Goal: Check status: Check status

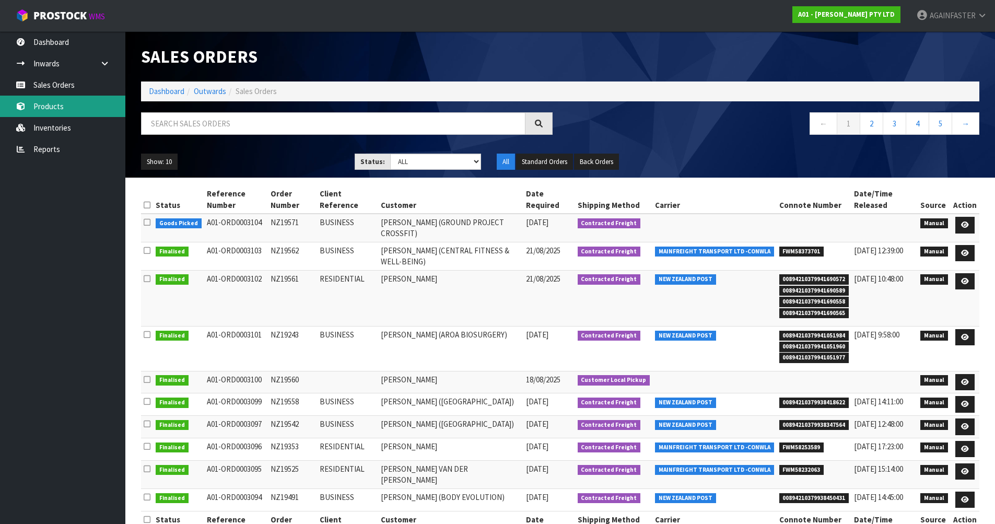
click at [82, 109] on link "Products" at bounding box center [62, 106] width 125 height 21
click at [189, 130] on input "text" at bounding box center [333, 123] width 385 height 22
paste input "N70911"
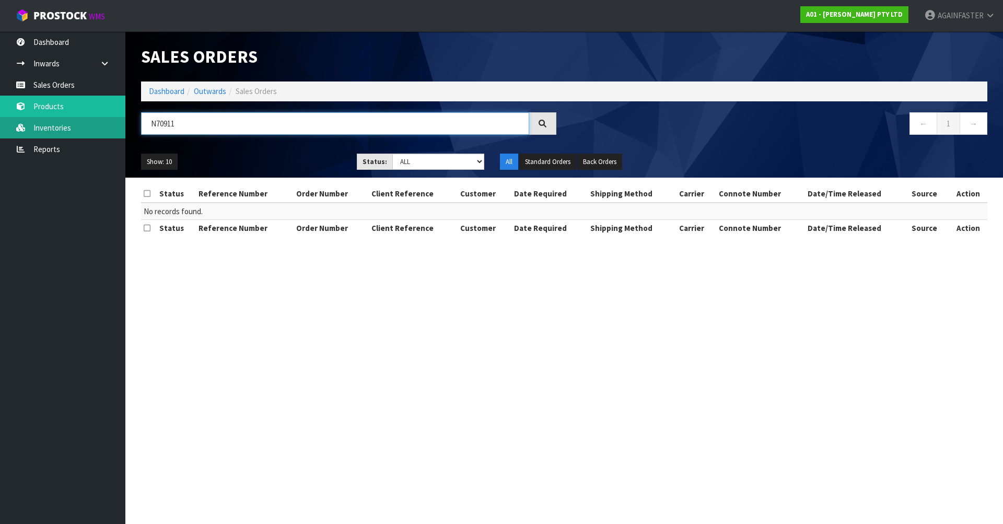
drag, startPoint x: 183, startPoint y: 127, endPoint x: 72, endPoint y: 129, distance: 111.8
click at [72, 129] on body "Toggle navigation ProStock WMS A01 - [PERSON_NAME] PTY LTD AGAINFASTER Logout D…" at bounding box center [501, 262] width 1003 height 524
paste input "0567-PB20-0200-COV"
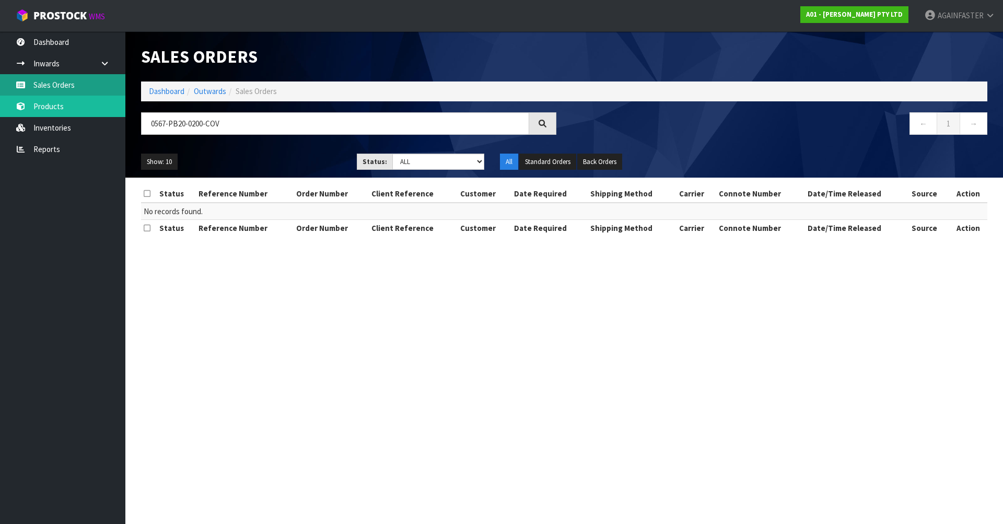
click at [78, 82] on link "Sales Orders" at bounding box center [62, 84] width 125 height 21
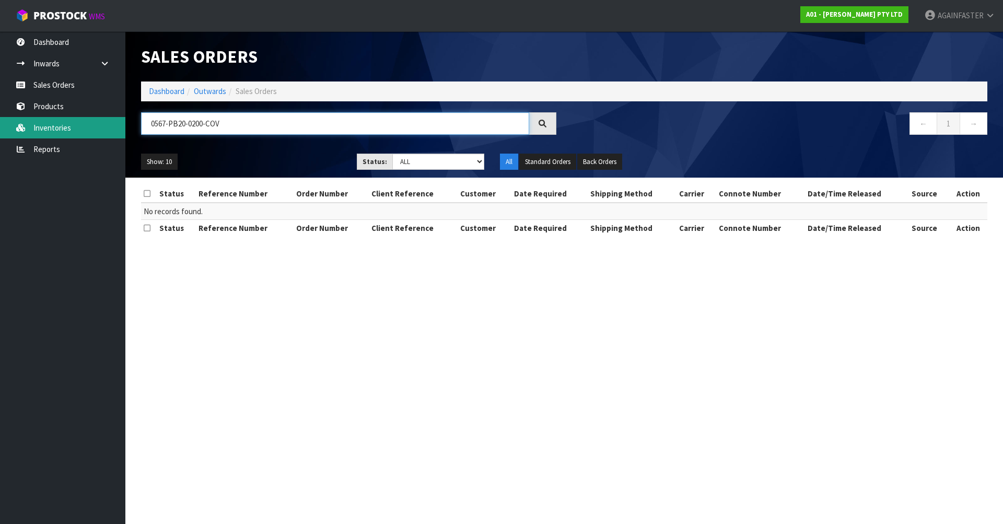
drag, startPoint x: 223, startPoint y: 124, endPoint x: 73, endPoint y: 131, distance: 149.6
click at [73, 131] on body "Toggle navigation ProStock WMS A01 - [PERSON_NAME] PTY LTD AGAINFASTER Logout D…" at bounding box center [501, 262] width 1003 height 524
paste input "NZ19434"
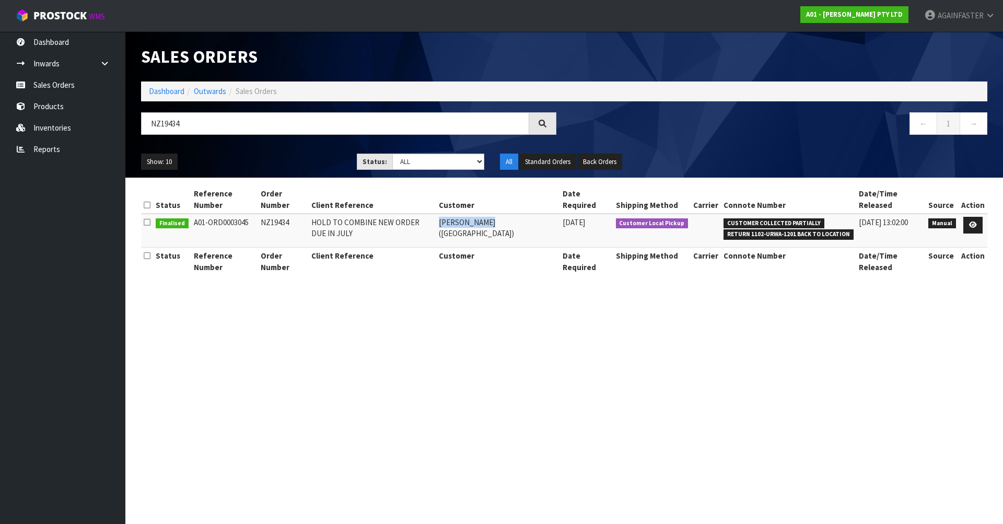
drag, startPoint x: 469, startPoint y: 209, endPoint x: 528, endPoint y: 209, distance: 58.5
click at [528, 214] on td "[PERSON_NAME] ([GEOGRAPHIC_DATA])" at bounding box center [498, 231] width 124 height 34
copy td "[PERSON_NAME]"
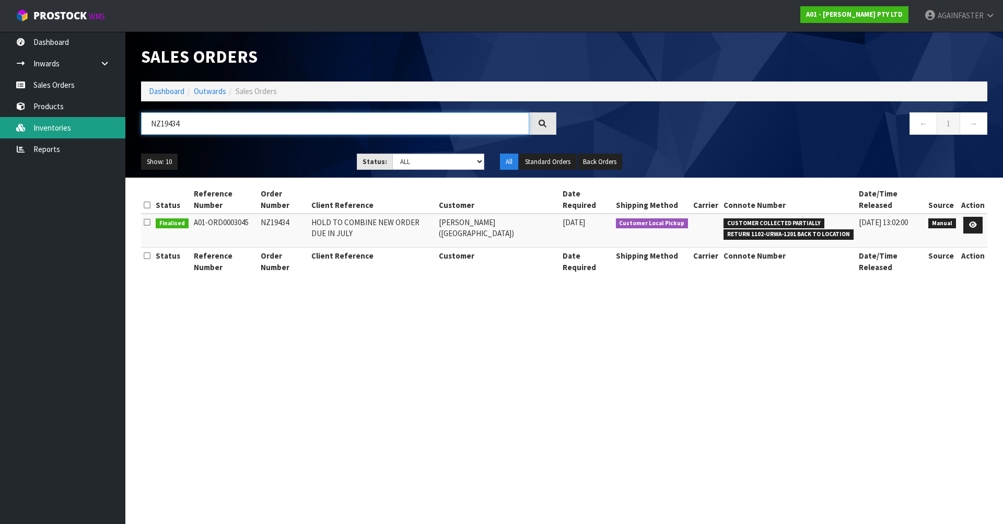
drag, startPoint x: 196, startPoint y: 129, endPoint x: 112, endPoint y: 123, distance: 84.3
click at [112, 123] on body "Toggle navigation ProStock WMS A01 - [PERSON_NAME] PTY LTD AGAINFASTER Logout D…" at bounding box center [501, 262] width 1003 height 524
paste input "[PERSON_NAME]"
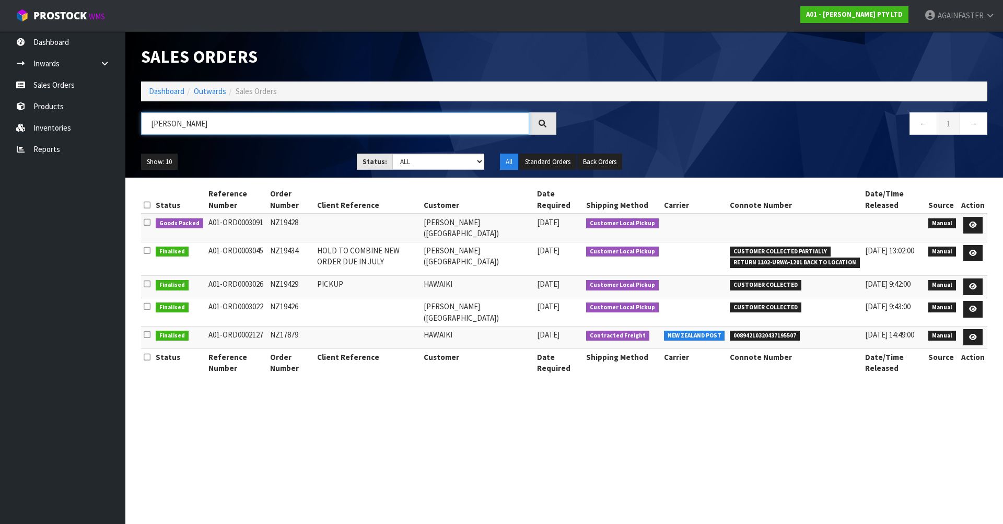
type input "[PERSON_NAME]"
drag, startPoint x: 303, startPoint y: 252, endPoint x: 270, endPoint y: 249, distance: 33.1
click at [270, 249] on td "NZ19434" at bounding box center [290, 258] width 47 height 33
copy td "NZ19434"
